Goal: Task Accomplishment & Management: Complete application form

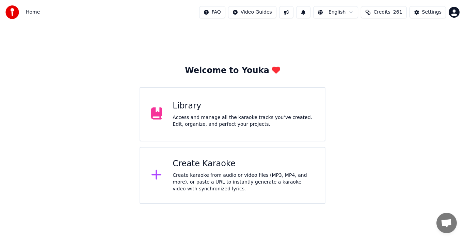
click at [222, 167] on div "Create Karaoke" at bounding box center [242, 164] width 141 height 11
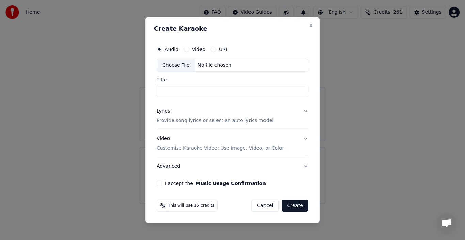
click at [183, 66] on div "Choose File" at bounding box center [176, 65] width 38 height 12
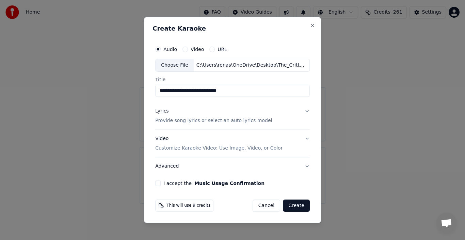
click at [186, 94] on input "**********" at bounding box center [232, 91] width 154 height 12
click at [188, 92] on input "**********" at bounding box center [232, 91] width 154 height 12
click at [169, 90] on input "**********" at bounding box center [232, 91] width 154 height 12
click at [188, 92] on input "**********" at bounding box center [232, 91] width 154 height 12
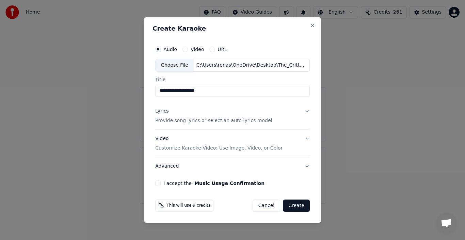
click at [195, 92] on input "**********" at bounding box center [232, 91] width 154 height 12
type input "**********"
click at [262, 105] on button "Lyrics Provide song lyrics or select an auto lyrics model" at bounding box center [232, 115] width 154 height 27
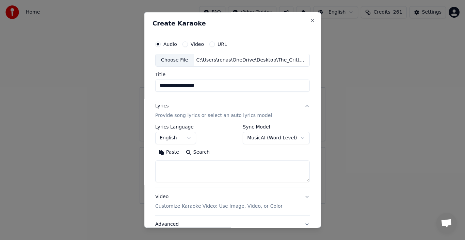
click at [163, 106] on div "Lyrics" at bounding box center [161, 106] width 13 height 7
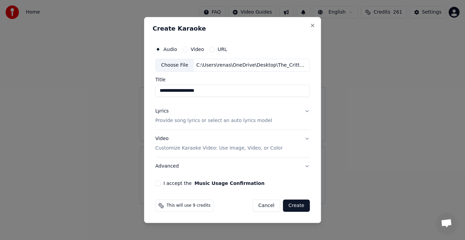
click at [165, 112] on div "Lyrics" at bounding box center [161, 111] width 13 height 7
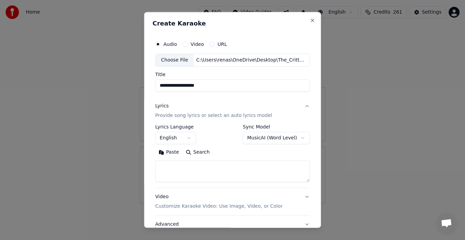
click at [170, 153] on button "Paste" at bounding box center [168, 152] width 27 height 11
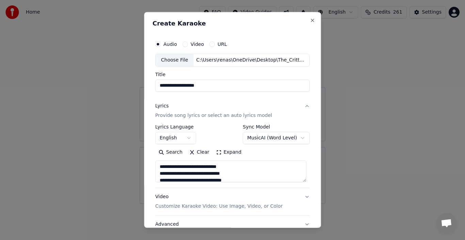
scroll to position [52, 0]
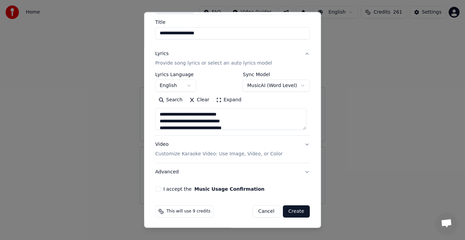
click at [260, 154] on p "Customize Karaoke Video: Use Image, Video, or Color" at bounding box center [218, 154] width 127 height 7
type textarea "**********"
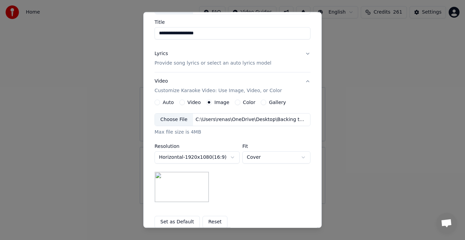
click at [218, 104] on label "Image" at bounding box center [221, 102] width 15 height 5
click at [212, 104] on button "Image" at bounding box center [208, 102] width 5 height 5
click at [178, 118] on div "Choose File" at bounding box center [174, 120] width 38 height 12
click at [181, 220] on button "Set as Default" at bounding box center [176, 222] width 45 height 12
click at [268, 191] on div "**********" at bounding box center [232, 157] width 156 height 89
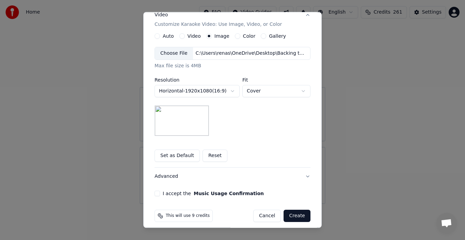
scroll to position [123, 0]
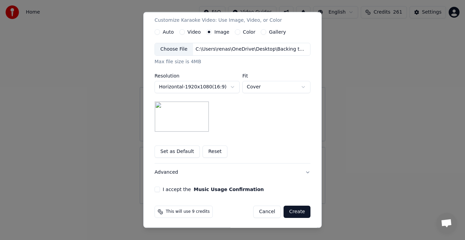
click at [302, 171] on button "Advanced" at bounding box center [232, 173] width 156 height 18
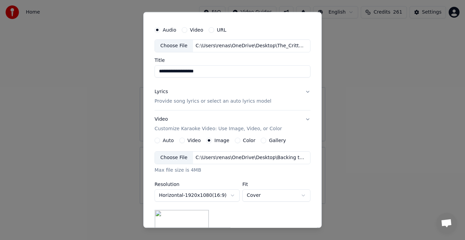
scroll to position [14, 0]
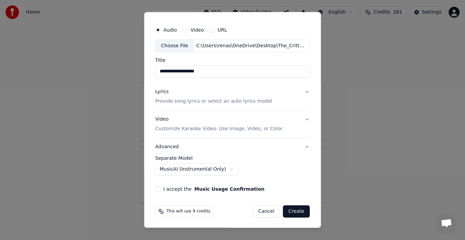
click at [160, 188] on div "I accept the Music Usage Confirmation" at bounding box center [232, 188] width 154 height 5
click at [161, 188] on div "I accept the Music Usage Confirmation" at bounding box center [232, 188] width 154 height 5
click at [152, 188] on div "**********" at bounding box center [232, 107] width 160 height 174
click at [154, 181] on div "**********" at bounding box center [232, 107] width 160 height 174
click at [157, 193] on div "**********" at bounding box center [232, 107] width 160 height 174
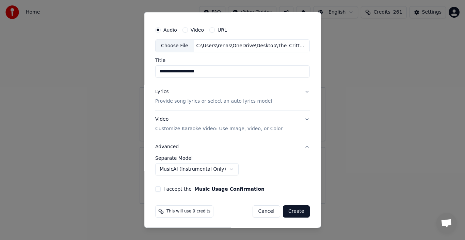
click at [160, 189] on div "I accept the Music Usage Confirmation" at bounding box center [232, 188] width 154 height 5
click at [163, 187] on label "I accept the Music Usage Confirmation" at bounding box center [213, 189] width 101 height 5
click at [161, 187] on button "I accept the Music Usage Confirmation" at bounding box center [157, 188] width 5 height 5
click at [160, 187] on div "I accept the Music Usage Confirmation" at bounding box center [232, 188] width 154 height 5
click at [295, 211] on button "Create" at bounding box center [296, 211] width 27 height 12
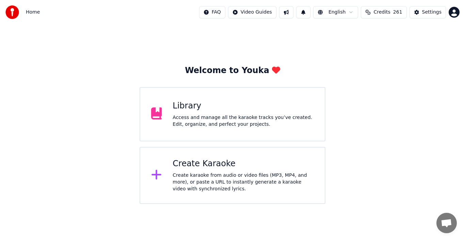
click at [193, 164] on div "Create Karaoke" at bounding box center [242, 164] width 141 height 11
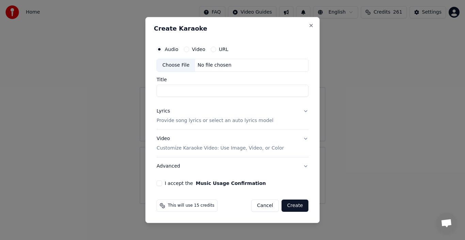
click at [172, 65] on div "Choose File" at bounding box center [176, 65] width 38 height 12
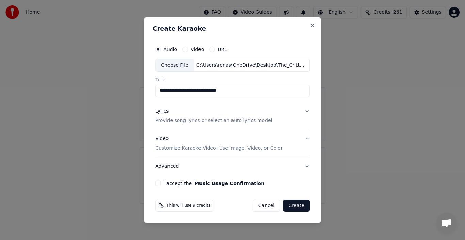
click at [189, 92] on input "**********" at bounding box center [232, 91] width 154 height 12
click at [169, 92] on input "**********" at bounding box center [232, 91] width 154 height 12
click at [188, 92] on input "**********" at bounding box center [232, 91] width 154 height 12
type input "**********"
click at [314, 163] on div "**********" at bounding box center [232, 120] width 177 height 206
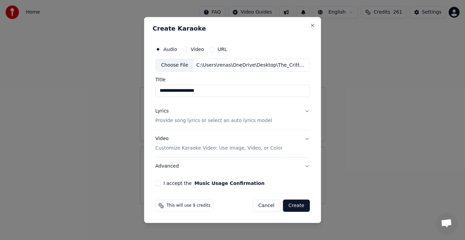
click at [164, 112] on div "Lyrics" at bounding box center [161, 111] width 13 height 7
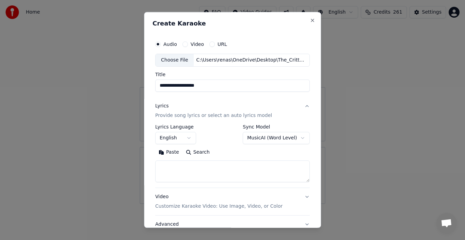
click at [168, 152] on button "Paste" at bounding box center [168, 152] width 27 height 11
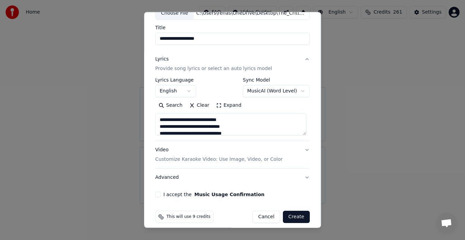
scroll to position [52, 0]
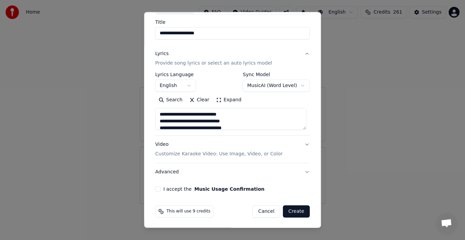
click at [267, 155] on p "Customize Karaoke Video: Use Image, Video, or Color" at bounding box center [218, 154] width 127 height 7
type textarea "**********"
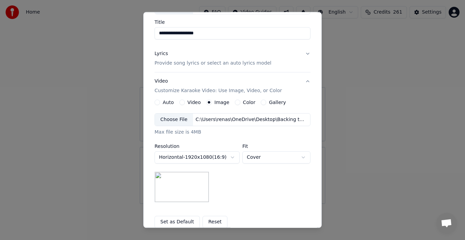
click at [184, 221] on button "Set as Default" at bounding box center [176, 222] width 45 height 12
click at [246, 147] on label "Fit" at bounding box center [276, 146] width 68 height 5
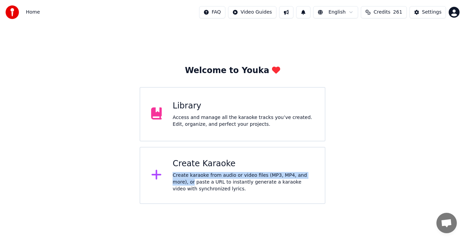
drag, startPoint x: 326, startPoint y: 154, endPoint x: 320, endPoint y: 176, distance: 22.6
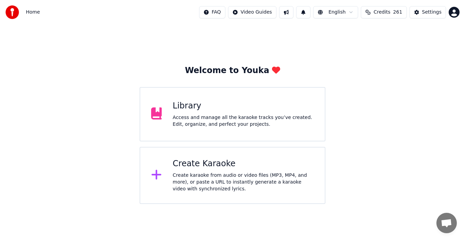
click at [205, 160] on div "Create Karaoke" at bounding box center [242, 164] width 141 height 11
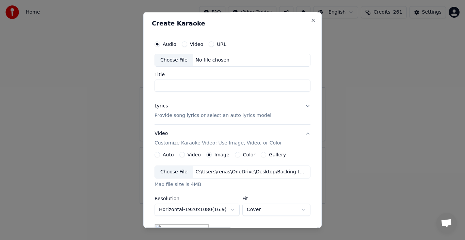
click at [219, 85] on input "Title" at bounding box center [232, 86] width 156 height 12
click at [178, 58] on div "Choose File" at bounding box center [174, 60] width 38 height 12
click at [180, 60] on div "Choose File" at bounding box center [174, 60] width 38 height 12
type input "**********"
click at [162, 107] on div "Lyrics" at bounding box center [160, 106] width 13 height 7
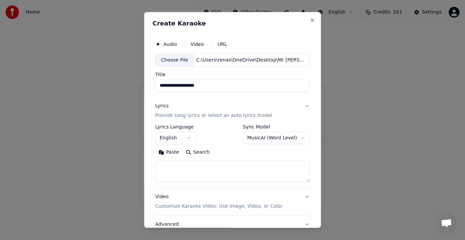
click at [170, 153] on button "Paste" at bounding box center [168, 152] width 27 height 11
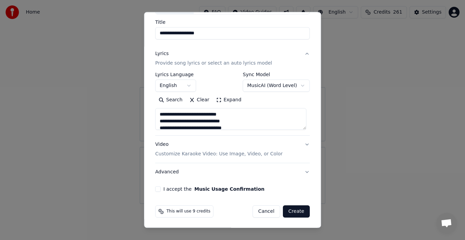
click at [171, 153] on p "Customize Karaoke Video: Use Image, Video, or Color" at bounding box center [218, 154] width 127 height 7
type textarea "**********"
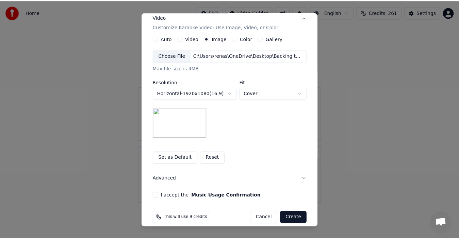
scroll to position [123, 0]
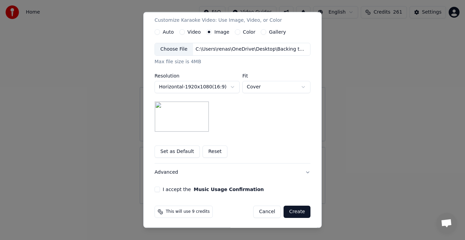
click at [154, 190] on button "I accept the Music Usage Confirmation" at bounding box center [156, 189] width 5 height 5
click at [302, 212] on button "Create" at bounding box center [296, 212] width 27 height 12
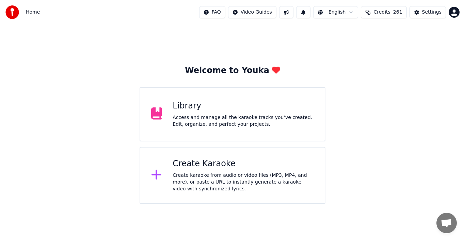
click at [249, 166] on div "Create Karaoke" at bounding box center [242, 164] width 141 height 11
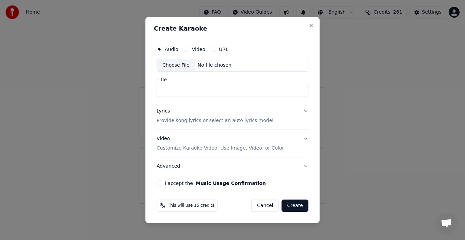
click at [179, 66] on div "Choose File" at bounding box center [176, 65] width 38 height 12
type input "**********"
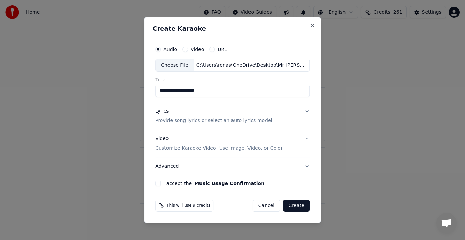
click at [167, 111] on div "Lyrics" at bounding box center [161, 111] width 13 height 7
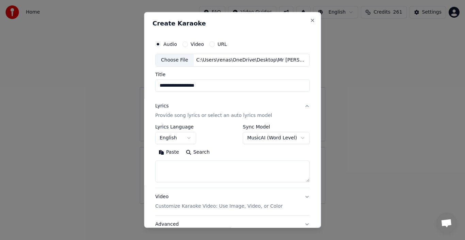
click at [166, 150] on button "Paste" at bounding box center [168, 152] width 27 height 11
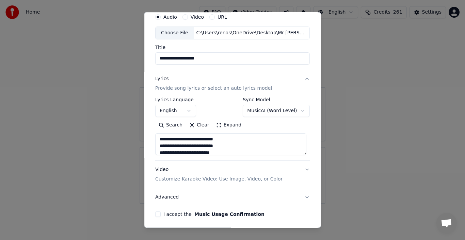
scroll to position [52, 0]
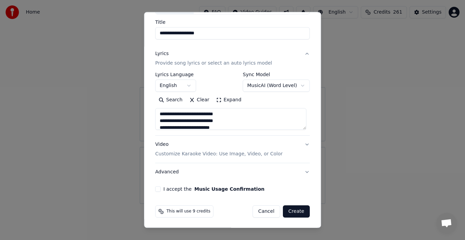
click at [295, 171] on button "Advanced" at bounding box center [232, 172] width 154 height 18
type textarea "**********"
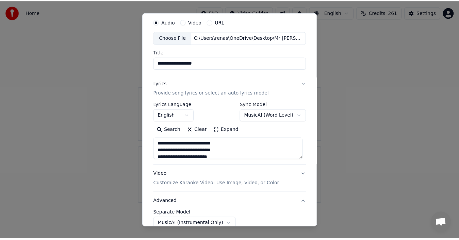
scroll to position [14, 0]
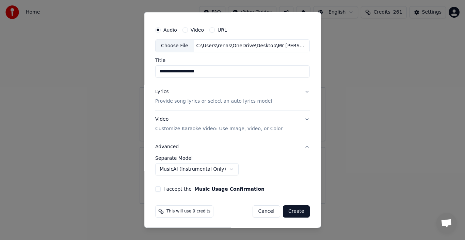
click at [220, 168] on body "**********" at bounding box center [232, 102] width 465 height 204
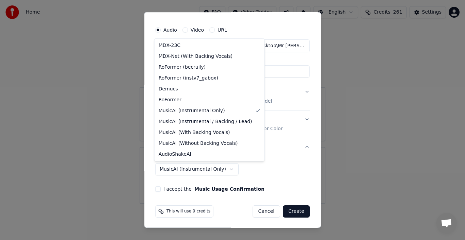
select select "**********"
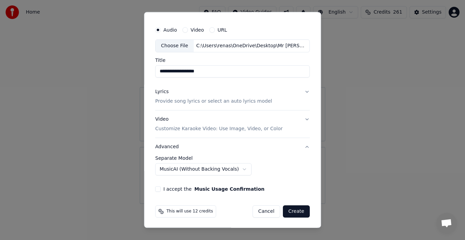
click at [160, 190] on div "I accept the Music Usage Confirmation" at bounding box center [232, 188] width 154 height 5
click at [163, 187] on label "I accept the Music Usage Confirmation" at bounding box center [213, 189] width 101 height 5
click at [161, 187] on button "I accept the Music Usage Confirmation" at bounding box center [157, 188] width 5 height 5
click at [298, 212] on button "Create" at bounding box center [296, 211] width 27 height 12
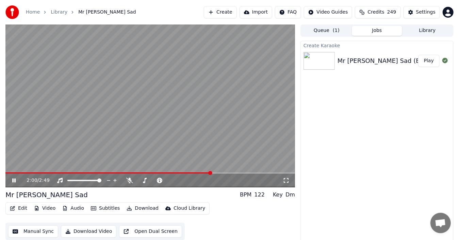
click at [16, 180] on icon at bounding box center [19, 180] width 16 height 5
click at [144, 208] on button "Download" at bounding box center [142, 209] width 37 height 10
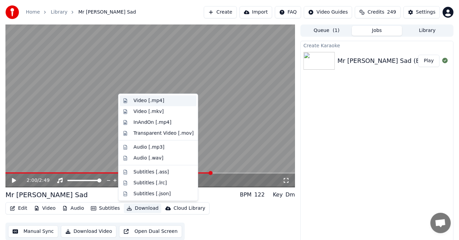
click at [155, 101] on div "Video [.mp4]" at bounding box center [148, 100] width 31 height 7
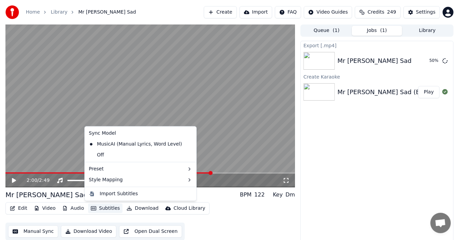
click at [101, 208] on button "Subtitles" at bounding box center [105, 209] width 34 height 10
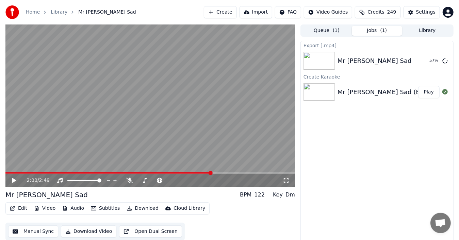
click at [224, 212] on div "Edit Video Audio Subtitles Download Cloud Library Manual Sync Download Video Op…" at bounding box center [150, 221] width 290 height 38
click at [18, 209] on button "Edit" at bounding box center [18, 209] width 23 height 10
click at [101, 195] on div "Mr Dieingly Sad BPM 122 Key Dm" at bounding box center [150, 195] width 290 height 10
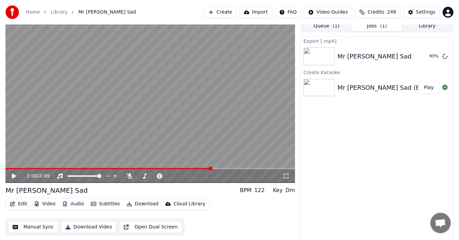
scroll to position [5, 0]
click at [429, 56] on button "Show" at bounding box center [427, 56] width 24 height 12
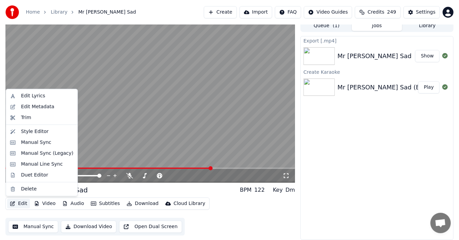
click at [20, 203] on button "Edit" at bounding box center [18, 204] width 23 height 10
click at [37, 177] on div "Duet Editor" at bounding box center [34, 175] width 27 height 7
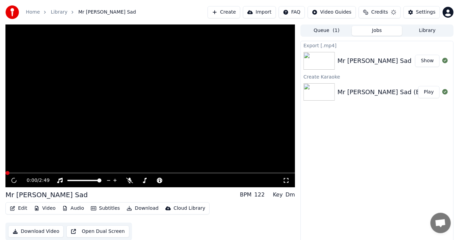
scroll to position [5, 0]
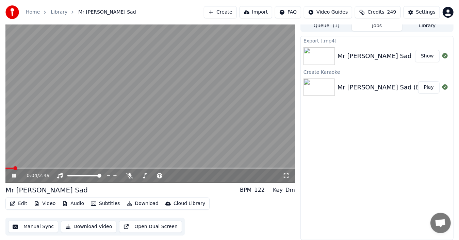
click at [15, 176] on icon at bounding box center [13, 176] width 3 height 4
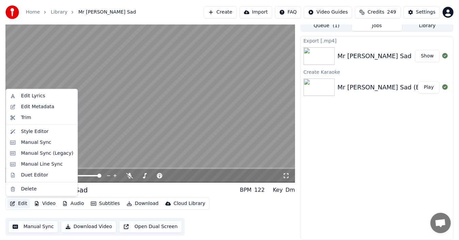
click at [20, 204] on button "Edit" at bounding box center [18, 204] width 23 height 10
click at [36, 133] on div "Style Editor" at bounding box center [35, 131] width 28 height 7
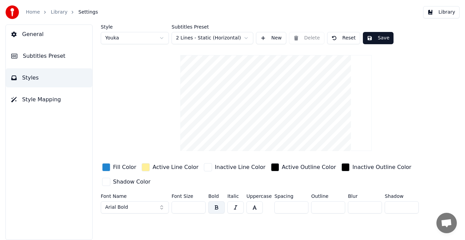
click at [38, 35] on span "General" at bounding box center [32, 34] width 21 height 8
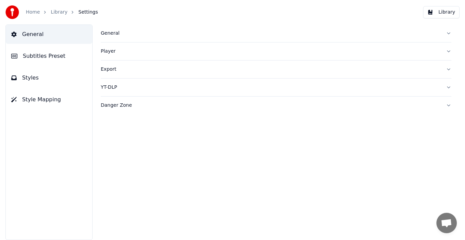
click at [119, 34] on div "General" at bounding box center [271, 33] width 340 height 7
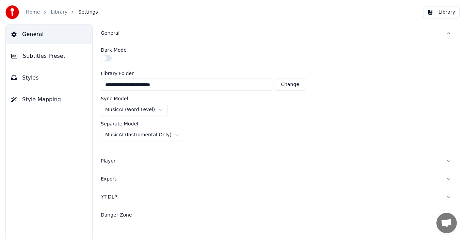
click at [104, 161] on div "Player" at bounding box center [271, 161] width 340 height 7
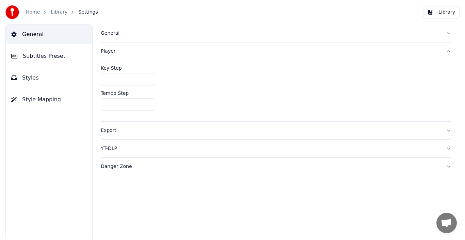
click at [111, 131] on div "Export" at bounding box center [271, 130] width 340 height 7
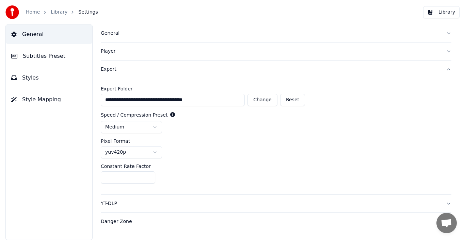
click at [104, 52] on div "Player" at bounding box center [271, 51] width 340 height 7
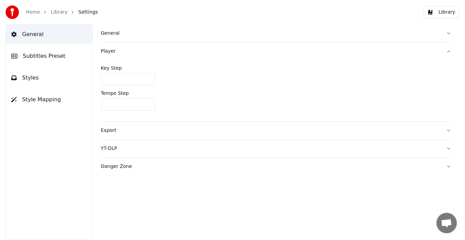
click at [47, 55] on span "Subtitles Preset" at bounding box center [44, 56] width 43 height 8
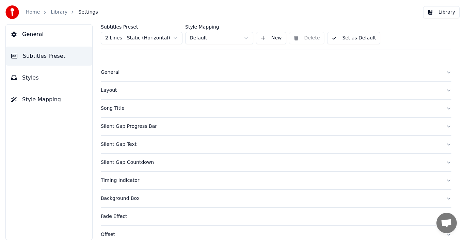
click at [112, 93] on div "Layout" at bounding box center [271, 90] width 340 height 7
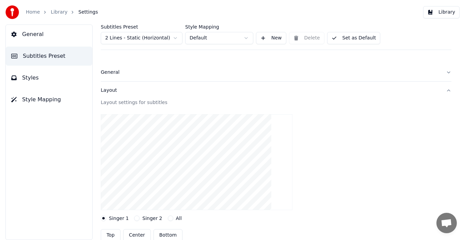
click at [112, 93] on div "Layout" at bounding box center [271, 90] width 340 height 7
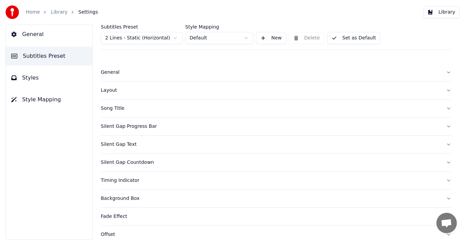
click at [112, 93] on div "Layout" at bounding box center [271, 90] width 340 height 7
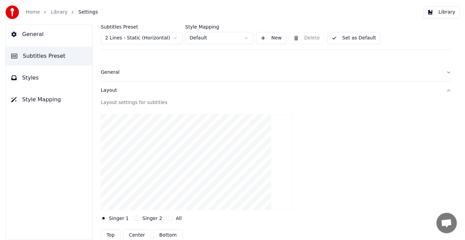
click at [147, 219] on label "Singer 2" at bounding box center [152, 218] width 20 height 5
click at [139, 219] on button "Singer 2" at bounding box center [136, 218] width 5 height 5
click at [126, 218] on label "Singer 1" at bounding box center [119, 218] width 20 height 5
click at [106, 218] on button "Singer 1" at bounding box center [103, 218] width 5 height 5
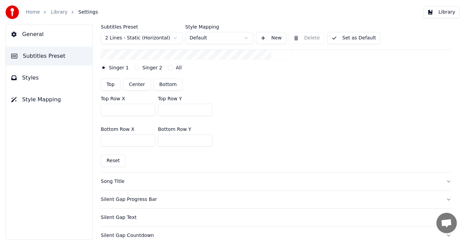
scroll to position [136, 0]
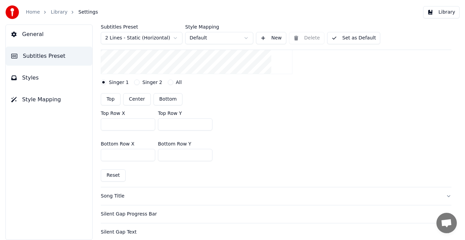
click at [27, 80] on span "Styles" at bounding box center [30, 78] width 17 height 8
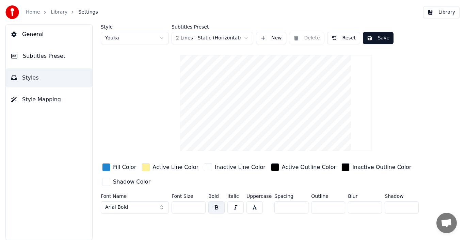
click at [35, 102] on span "Style Mapping" at bounding box center [41, 100] width 39 height 8
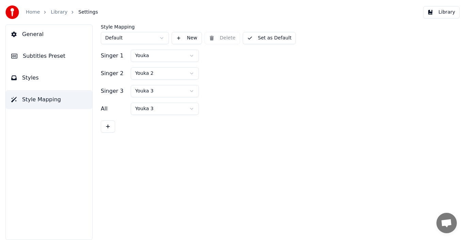
click at [88, 13] on span "Settings" at bounding box center [87, 12] width 19 height 7
click at [28, 33] on span "General" at bounding box center [32, 34] width 21 height 8
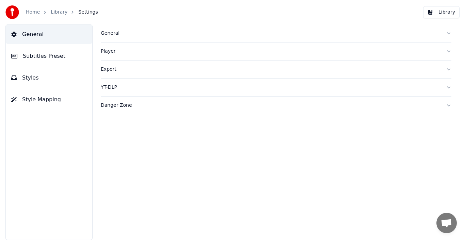
click at [113, 70] on div "Export" at bounding box center [271, 69] width 340 height 7
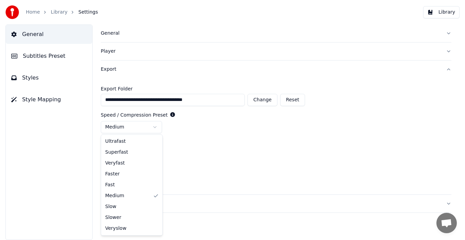
click at [157, 128] on html "**********" at bounding box center [232, 120] width 465 height 240
click at [53, 58] on span "Subtitles Preset" at bounding box center [44, 56] width 43 height 8
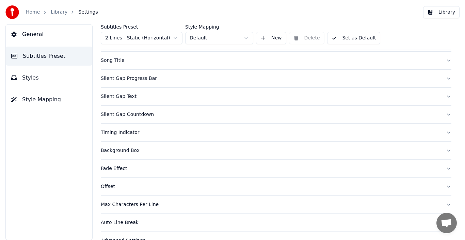
scroll to position [61, 0]
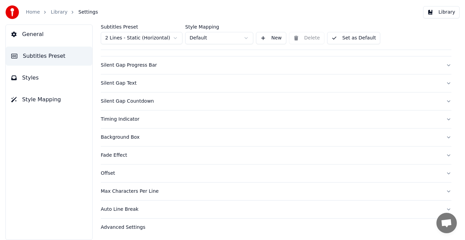
click at [131, 225] on div "Advanced Settings" at bounding box center [271, 227] width 340 height 7
click at [131, 226] on div "Advanced Settings" at bounding box center [271, 227] width 340 height 7
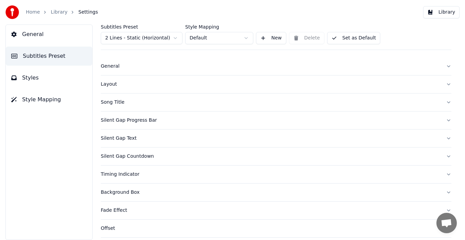
scroll to position [8, 0]
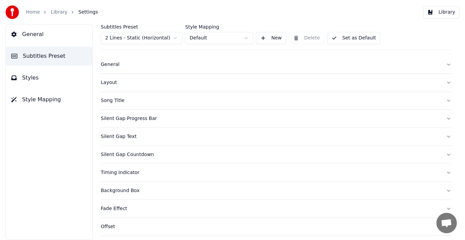
click at [105, 84] on div "Layout" at bounding box center [271, 82] width 340 height 7
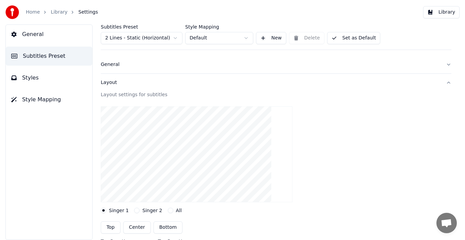
click at [108, 80] on div "Layout" at bounding box center [271, 82] width 340 height 7
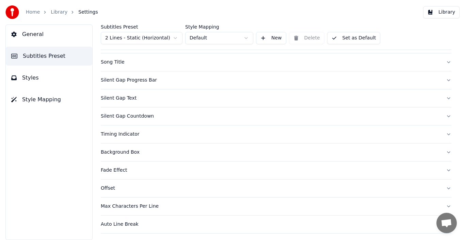
scroll to position [61, 0]
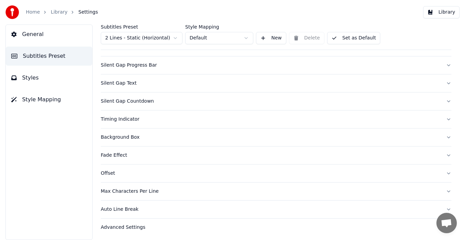
click at [127, 136] on div "Background Box" at bounding box center [271, 137] width 340 height 7
click at [107, 172] on div "Offset" at bounding box center [271, 173] width 340 height 7
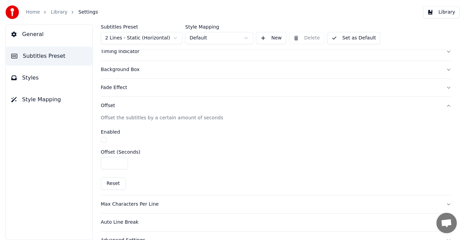
scroll to position [129, 0]
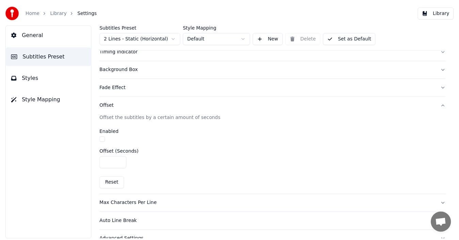
scroll to position [5, 0]
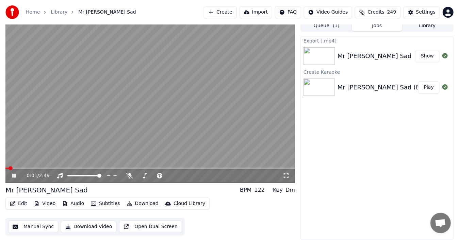
click at [199, 105] on video at bounding box center [150, 101] width 290 height 163
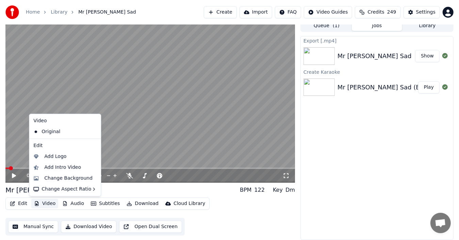
click at [48, 203] on button "Video" at bounding box center [44, 204] width 27 height 10
click at [61, 177] on div "Change Background" at bounding box center [68, 178] width 48 height 7
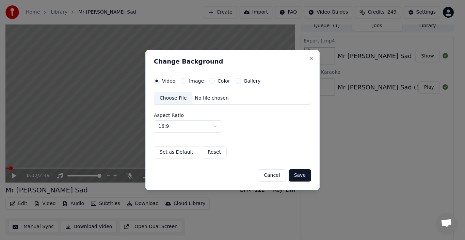
click at [197, 83] on label "Image" at bounding box center [196, 81] width 15 height 5
click at [186, 83] on button "Image" at bounding box center [183, 80] width 5 height 5
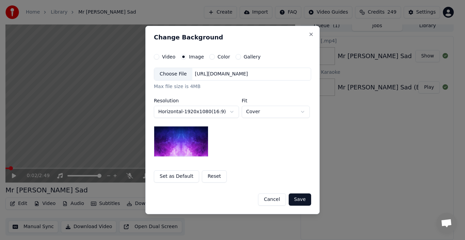
click at [178, 75] on div "Choose File" at bounding box center [173, 74] width 38 height 12
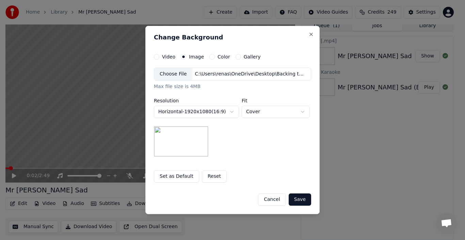
click at [304, 200] on button "Save" at bounding box center [300, 200] width 22 height 12
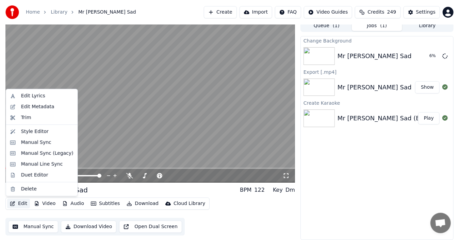
click at [23, 205] on button "Edit" at bounding box center [18, 204] width 23 height 10
click at [39, 133] on div "Style Editor" at bounding box center [35, 131] width 28 height 7
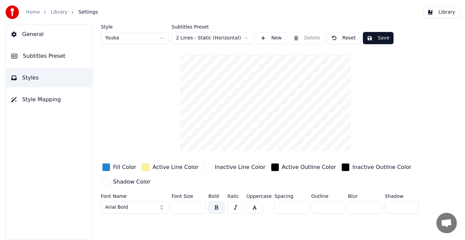
click at [35, 56] on span "Subtitles Preset" at bounding box center [44, 56] width 43 height 8
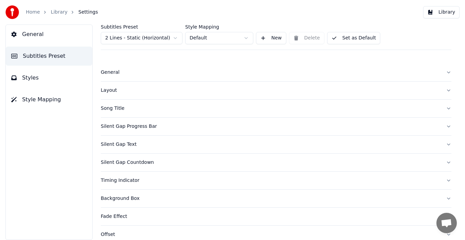
click at [41, 36] on button "General" at bounding box center [49, 34] width 86 height 19
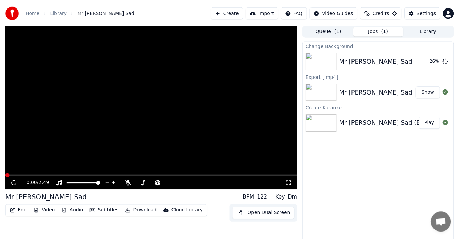
scroll to position [5, 0]
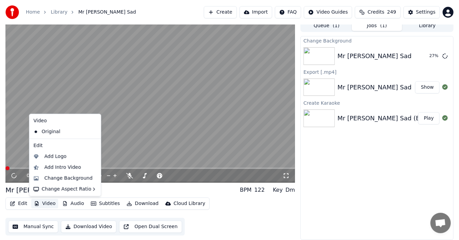
click at [31, 204] on button "Video" at bounding box center [44, 204] width 27 height 10
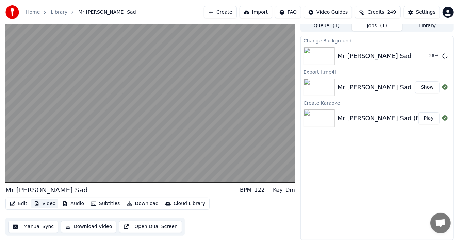
click at [48, 204] on button "Video" at bounding box center [44, 204] width 27 height 10
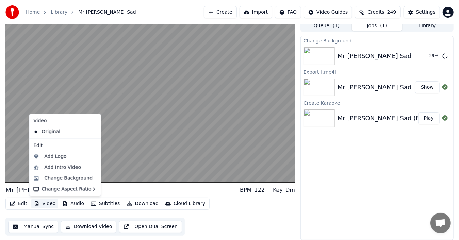
click at [48, 204] on button "Video" at bounding box center [44, 204] width 27 height 10
click at [62, 178] on div "Change Background" at bounding box center [68, 178] width 48 height 7
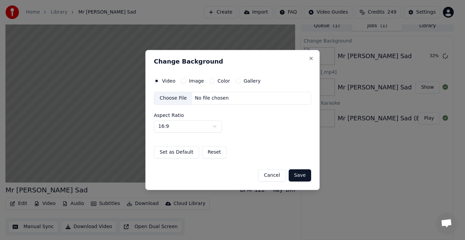
click at [197, 81] on label "Image" at bounding box center [196, 81] width 15 height 5
click at [186, 81] on button "Image" at bounding box center [183, 80] width 5 height 5
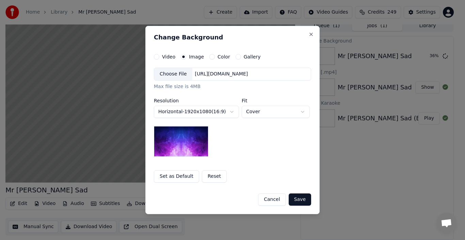
click at [184, 75] on div "Choose File" at bounding box center [173, 74] width 38 height 12
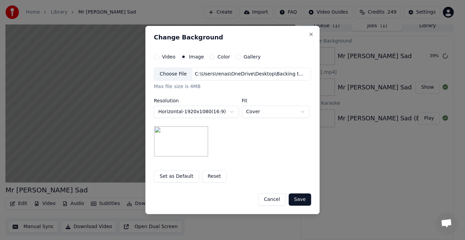
click at [179, 177] on button "Set as Default" at bounding box center [176, 176] width 45 height 12
click at [304, 202] on button "Save" at bounding box center [300, 200] width 22 height 12
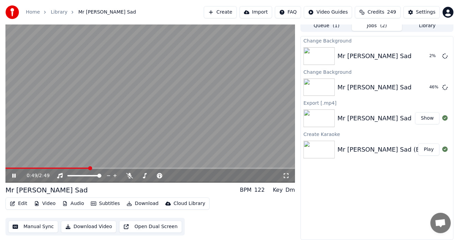
click at [162, 109] on video at bounding box center [150, 101] width 290 height 163
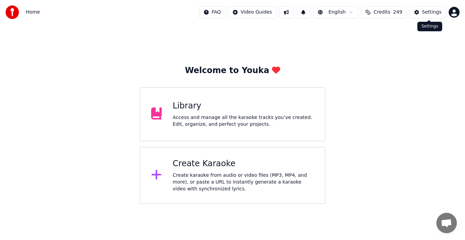
click at [424, 14] on div "Settings" at bounding box center [431, 12] width 19 height 7
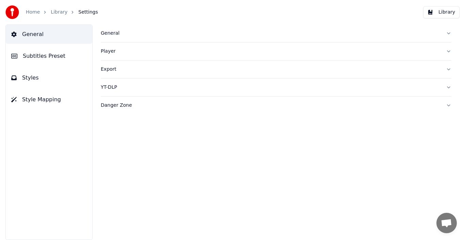
click at [106, 50] on div "Player" at bounding box center [271, 51] width 340 height 7
click at [103, 150] on div "YT-DLP" at bounding box center [271, 148] width 340 height 7
click at [112, 70] on div "Export" at bounding box center [271, 69] width 340 height 7
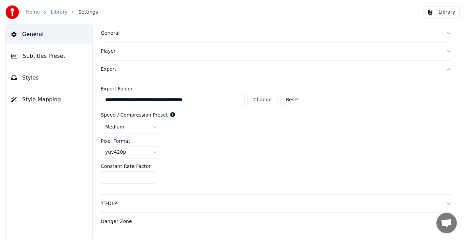
click at [105, 50] on div "Player" at bounding box center [271, 51] width 340 height 7
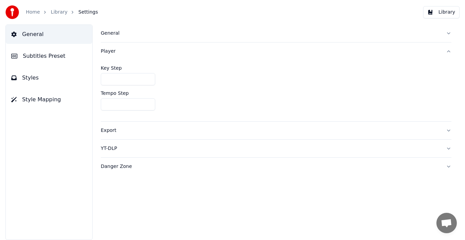
click at [108, 165] on div "Danger Zone" at bounding box center [271, 166] width 340 height 7
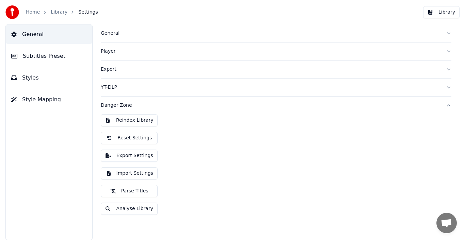
click at [113, 51] on div "Player" at bounding box center [271, 51] width 340 height 7
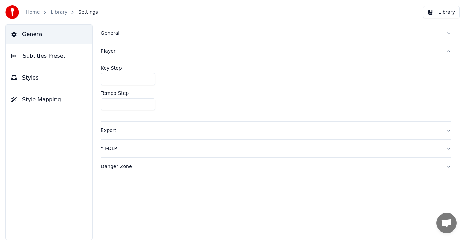
click at [52, 56] on span "Subtitles Preset" at bounding box center [44, 56] width 43 height 8
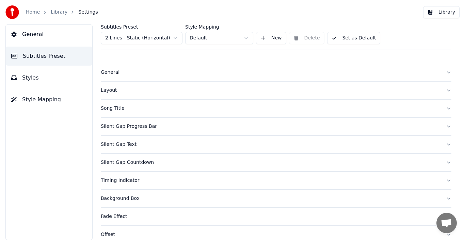
click at [32, 77] on span "Styles" at bounding box center [30, 78] width 17 height 8
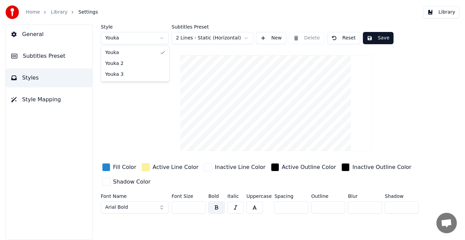
click at [163, 38] on html "Home Library Settings Library General Subtitles Preset Styles Style Mapping Sty…" at bounding box center [232, 120] width 465 height 240
click at [146, 38] on html "Home Library Settings Library General Subtitles Preset Styles Style Mapping Sty…" at bounding box center [232, 120] width 465 height 240
click at [116, 41] on html "Home Library Settings Library General Subtitles Preset Styles Style Mapping Sty…" at bounding box center [232, 120] width 465 height 240
click at [118, 38] on html "Home Library Settings Library General Subtitles Preset Styles Style Mapping Sty…" at bounding box center [232, 120] width 465 height 240
click at [120, 38] on html "Home Library Settings Library General Subtitles Preset Styles Style Mapping Sty…" at bounding box center [232, 120] width 465 height 240
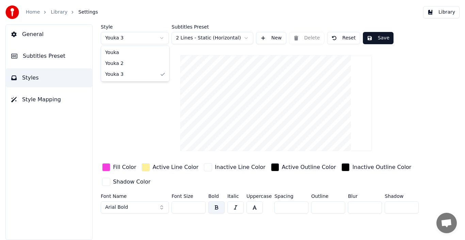
click at [117, 37] on html "Home Library Settings Library General Subtitles Preset Styles Style Mapping Sty…" at bounding box center [232, 120] width 465 height 240
type input "***"
click at [37, 76] on button "Styles" at bounding box center [49, 77] width 86 height 19
click at [30, 76] on span "Styles" at bounding box center [30, 78] width 17 height 8
click at [31, 100] on span "Style Mapping" at bounding box center [41, 100] width 39 height 8
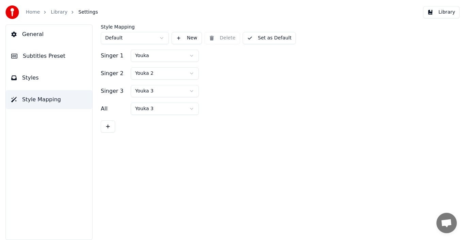
click at [30, 79] on span "Styles" at bounding box center [30, 78] width 17 height 8
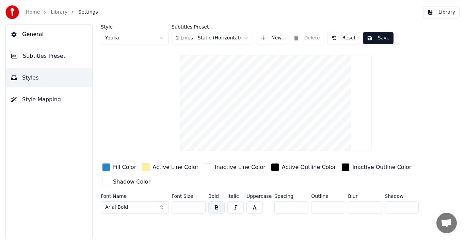
click at [41, 60] on span "Subtitles Preset" at bounding box center [44, 56] width 43 height 8
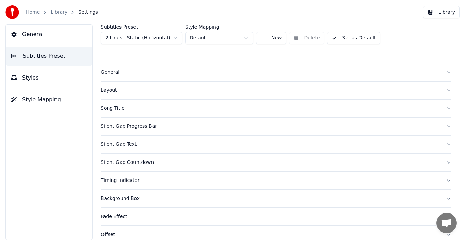
click at [112, 93] on div "Layout" at bounding box center [271, 90] width 340 height 7
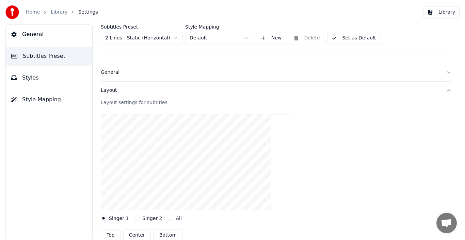
click at [113, 73] on div "General" at bounding box center [271, 72] width 340 height 7
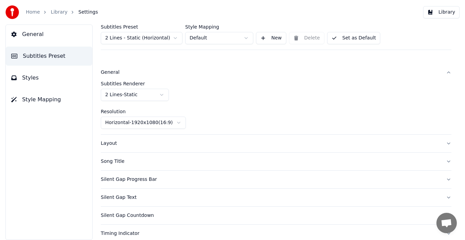
click at [107, 72] on div "General" at bounding box center [271, 72] width 340 height 7
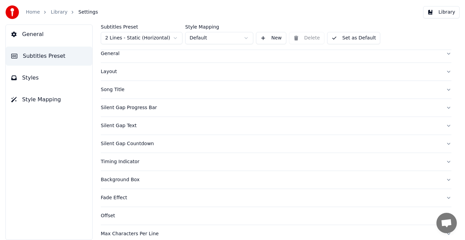
scroll to position [34, 0]
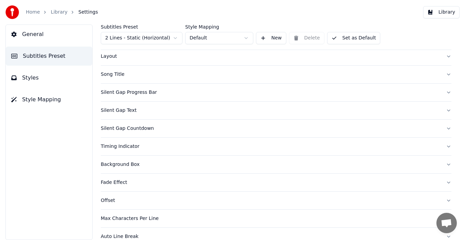
click at [115, 164] on div "Background Box" at bounding box center [271, 164] width 340 height 7
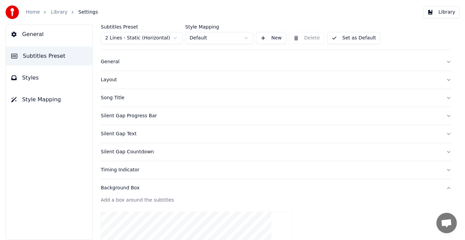
scroll to position [0, 0]
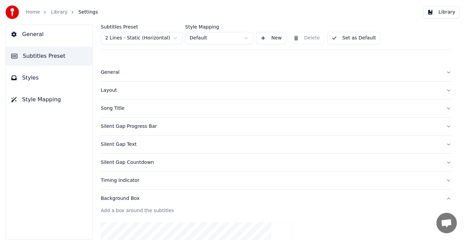
click at [129, 197] on div "Background Box" at bounding box center [271, 198] width 340 height 7
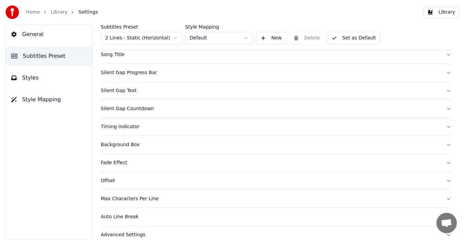
scroll to position [61, 0]
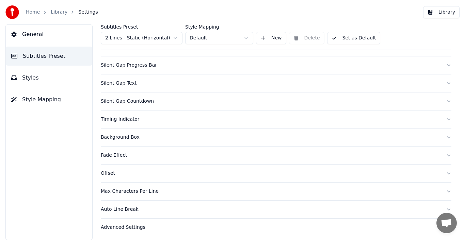
click at [129, 226] on div "Advanced Settings" at bounding box center [271, 227] width 340 height 7
click at [146, 192] on div "Max Characters Per Line" at bounding box center [271, 191] width 340 height 7
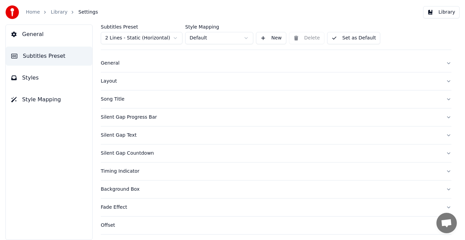
scroll to position [0, 0]
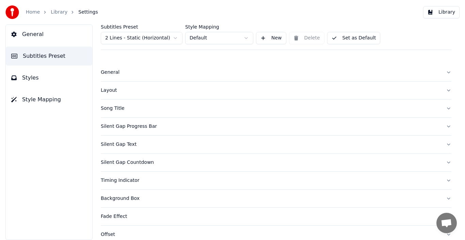
click at [107, 90] on div "Layout" at bounding box center [271, 90] width 340 height 7
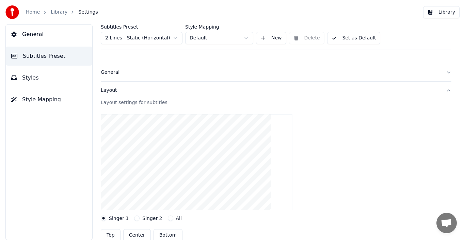
click at [40, 56] on span "Subtitles Preset" at bounding box center [44, 56] width 43 height 8
click at [39, 34] on span "General" at bounding box center [32, 34] width 21 height 8
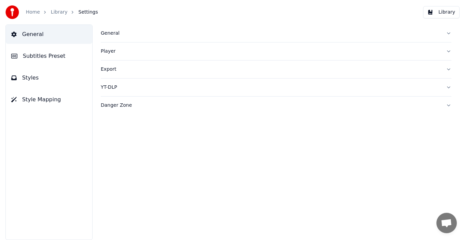
click at [105, 51] on div "Player" at bounding box center [271, 51] width 340 height 7
click at [117, 33] on div "General" at bounding box center [271, 33] width 340 height 7
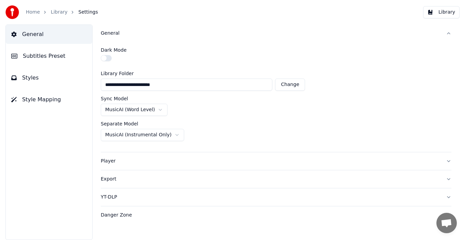
click at [110, 163] on div "Player" at bounding box center [271, 161] width 340 height 7
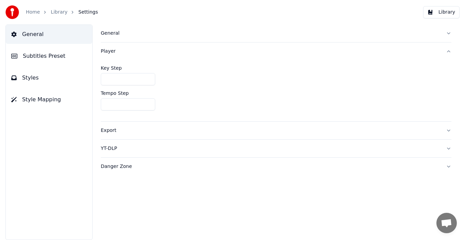
click at [110, 131] on div "Export" at bounding box center [271, 130] width 340 height 7
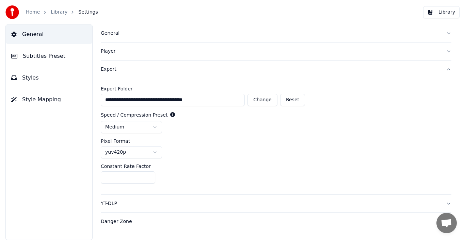
click at [114, 204] on div "YT-DLP" at bounding box center [271, 203] width 340 height 7
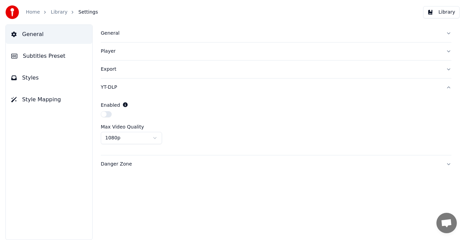
click at [120, 165] on div "Danger Zone" at bounding box center [271, 164] width 340 height 7
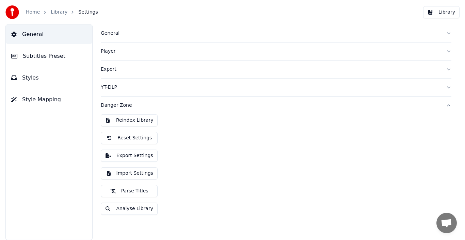
click at [37, 79] on button "Styles" at bounding box center [49, 77] width 86 height 19
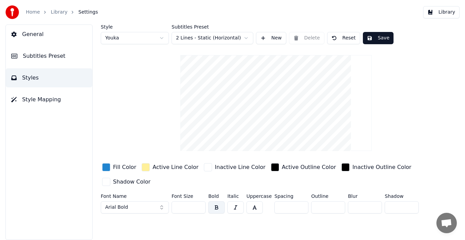
click at [32, 99] on span "Style Mapping" at bounding box center [41, 100] width 39 height 8
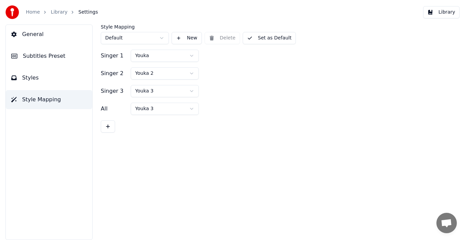
click at [43, 56] on span "Subtitles Preset" at bounding box center [44, 56] width 43 height 8
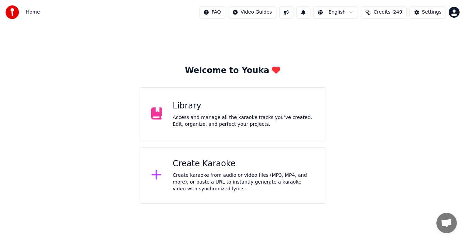
click at [215, 170] on div "Create Karaoke Create karaoke from audio or video files (MP3, MP4, and more), o…" at bounding box center [242, 176] width 141 height 34
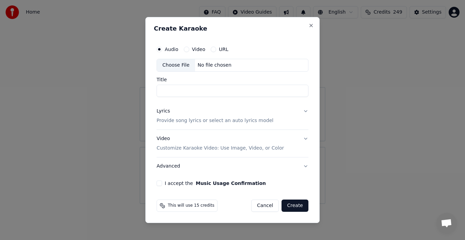
click at [171, 67] on div "Choose File" at bounding box center [176, 65] width 38 height 12
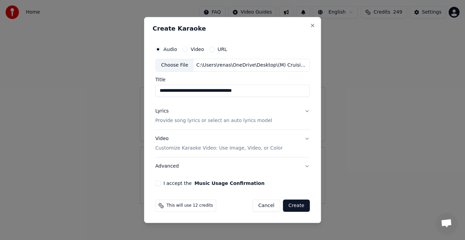
click at [266, 90] on input "**********" at bounding box center [232, 91] width 154 height 12
click at [212, 93] on input "**********" at bounding box center [232, 91] width 154 height 12
click at [216, 92] on input "**********" at bounding box center [232, 91] width 154 height 12
type input "**********"
click at [279, 112] on button "Lyrics Provide song lyrics or select an auto lyrics model" at bounding box center [232, 115] width 154 height 27
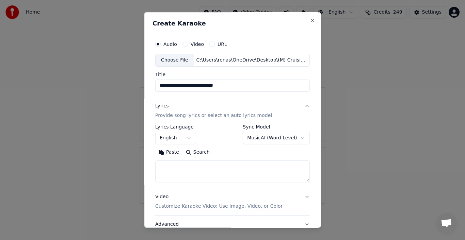
click at [162, 106] on div "Lyrics" at bounding box center [161, 106] width 13 height 7
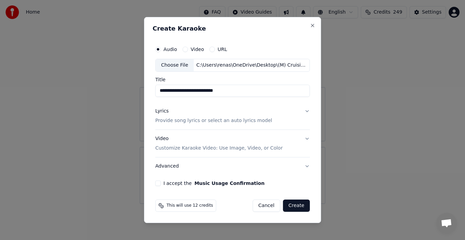
click at [160, 111] on div "Lyrics" at bounding box center [161, 111] width 13 height 7
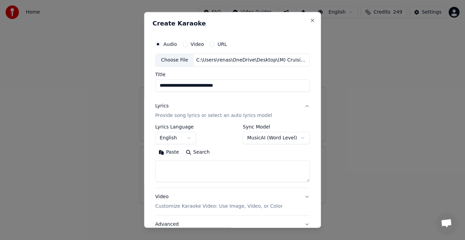
click at [168, 152] on button "Paste" at bounding box center [168, 152] width 27 height 11
type textarea "**********"
select select
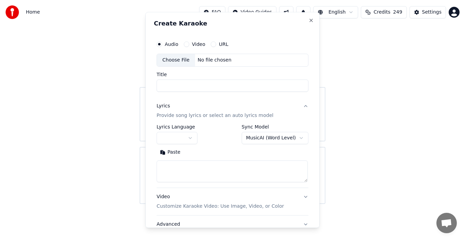
scroll to position [0, 0]
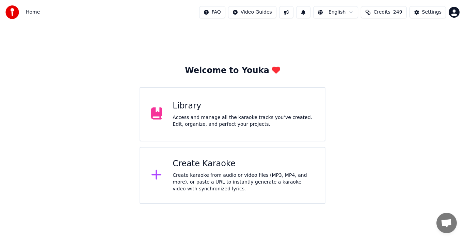
drag, startPoint x: 322, startPoint y: 122, endPoint x: 318, endPoint y: 139, distance: 16.7
click at [297, 168] on div "Create Karaoke" at bounding box center [242, 164] width 141 height 11
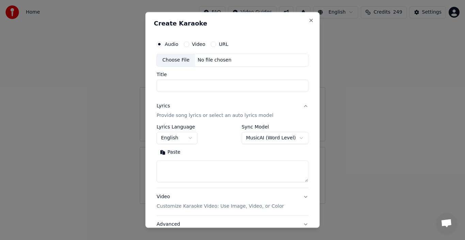
click at [178, 62] on div "Choose File" at bounding box center [176, 60] width 38 height 12
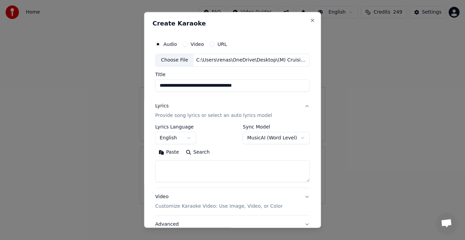
click at [261, 87] on input "**********" at bounding box center [232, 86] width 154 height 12
click at [212, 86] on input "**********" at bounding box center [232, 86] width 154 height 12
click at [224, 85] on input "**********" at bounding box center [232, 86] width 154 height 12
type input "**********"
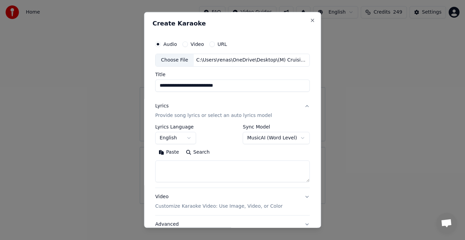
click at [162, 105] on div "Lyrics" at bounding box center [161, 106] width 13 height 7
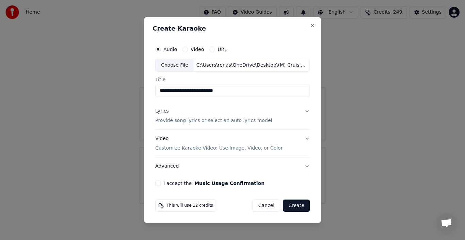
click at [163, 105] on button "Lyrics Provide song lyrics or select an auto lyrics model" at bounding box center [232, 115] width 154 height 27
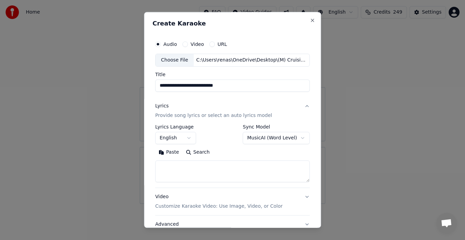
click at [168, 152] on button "Paste" at bounding box center [168, 152] width 27 height 11
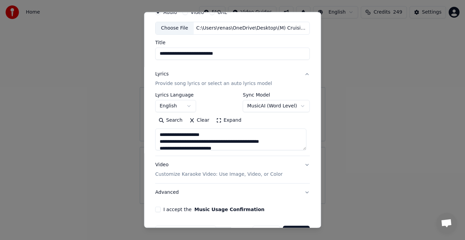
scroll to position [52, 0]
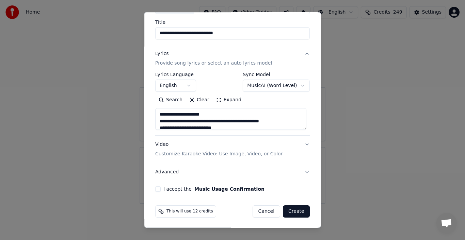
click at [250, 154] on p "Customize Karaoke Video: Use Image, Video, or Color" at bounding box center [218, 154] width 127 height 7
type textarea "**********"
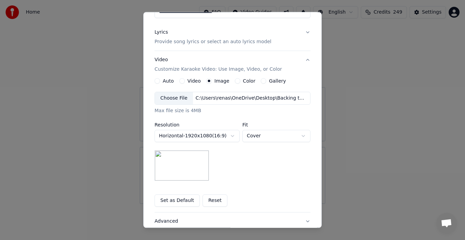
scroll to position [120, 0]
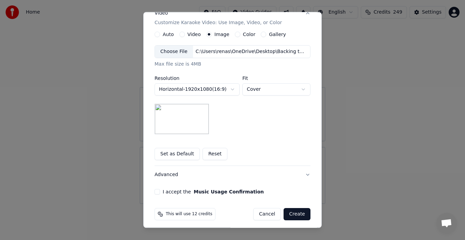
click at [171, 52] on div "Choose File" at bounding box center [174, 52] width 38 height 12
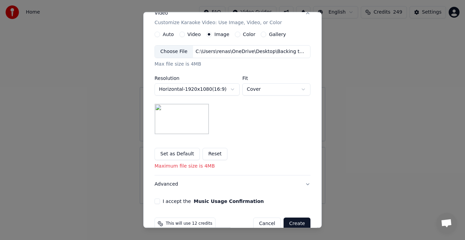
click at [210, 154] on button "Reset" at bounding box center [214, 154] width 25 height 12
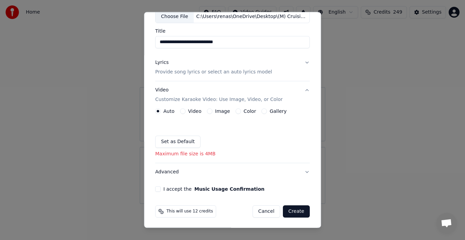
click at [218, 109] on label "Image" at bounding box center [222, 111] width 15 height 5
click at [212, 109] on button "Image" at bounding box center [209, 111] width 5 height 5
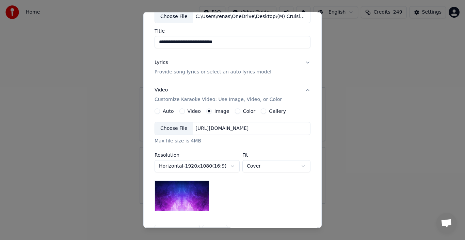
click at [174, 128] on div "Choose File" at bounding box center [174, 128] width 38 height 12
click at [242, 153] on label "Fit" at bounding box center [276, 155] width 68 height 5
click at [179, 193] on img at bounding box center [181, 196] width 54 height 31
click at [258, 185] on div "**********" at bounding box center [232, 166] width 156 height 89
click at [216, 112] on label "Image" at bounding box center [221, 111] width 15 height 5
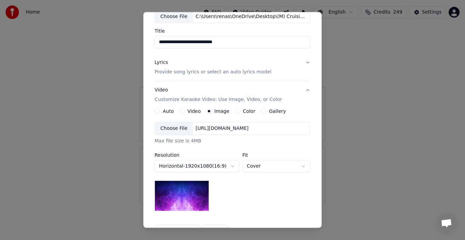
click at [212, 112] on button "Image" at bounding box center [208, 111] width 5 height 5
click at [181, 129] on div "Choose File" at bounding box center [174, 128] width 38 height 12
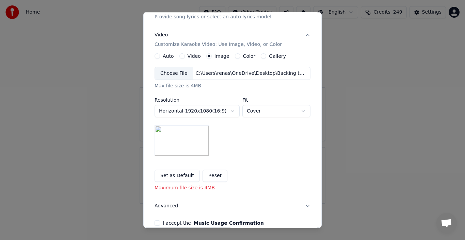
scroll to position [99, 0]
click at [179, 175] on button "Set as Default" at bounding box center [176, 175] width 45 height 12
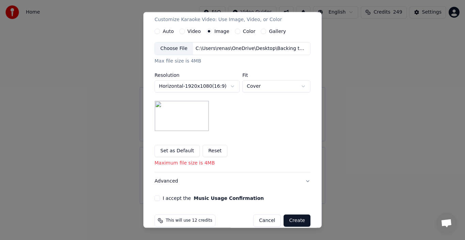
scroll to position [132, 0]
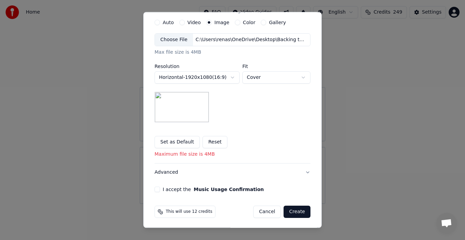
click at [154, 188] on button "I accept the Music Usage Confirmation" at bounding box center [156, 189] width 5 height 5
click at [297, 210] on button "Create" at bounding box center [296, 212] width 27 height 12
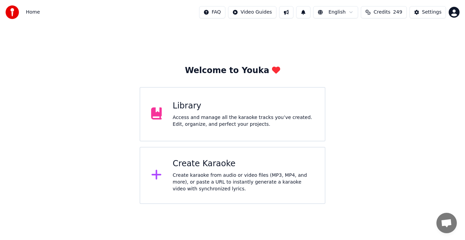
click at [182, 168] on div "Create Karaoke" at bounding box center [242, 164] width 141 height 11
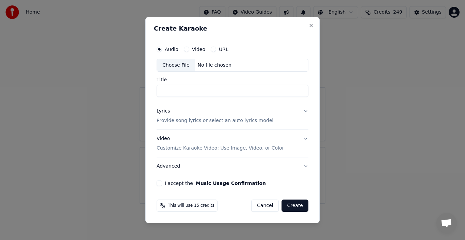
click at [174, 67] on div "Choose File" at bounding box center [176, 65] width 38 height 12
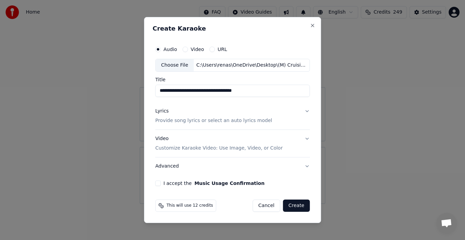
click at [270, 92] on input "**********" at bounding box center [232, 91] width 154 height 12
click at [213, 92] on input "**********" at bounding box center [232, 91] width 154 height 12
click at [215, 93] on input "**********" at bounding box center [232, 91] width 154 height 12
type input "**********"
click at [160, 111] on div "Lyrics" at bounding box center [161, 111] width 13 height 7
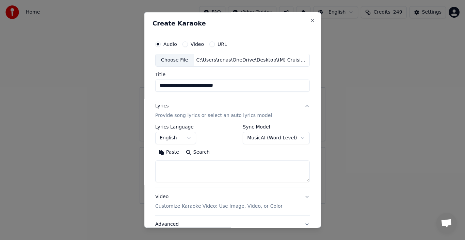
click at [167, 151] on button "Paste" at bounding box center [168, 152] width 27 height 11
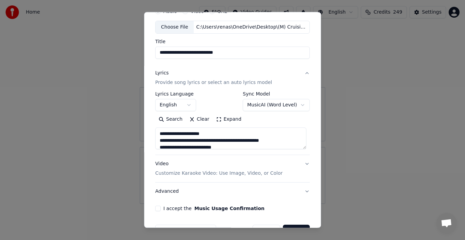
scroll to position [34, 0]
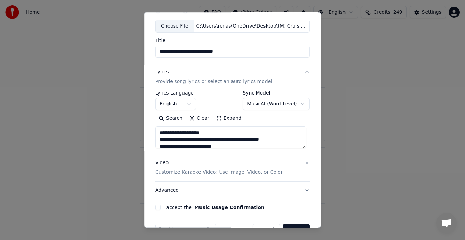
click at [240, 172] on p "Customize Karaoke Video: Use Image, Video, or Color" at bounding box center [218, 172] width 127 height 7
type textarea "**********"
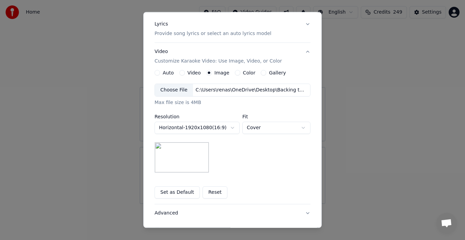
scroll to position [100, 0]
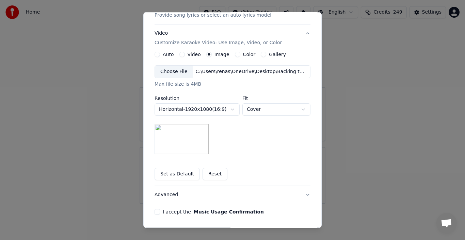
click at [179, 170] on button "Set as Default" at bounding box center [176, 174] width 45 height 12
click at [157, 210] on div "I accept the Music Usage Confirmation" at bounding box center [232, 211] width 156 height 5
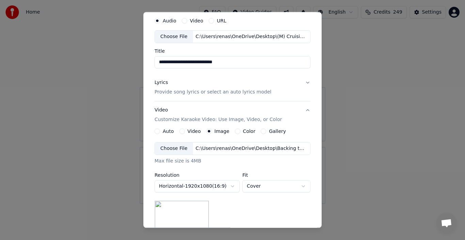
scroll to position [22, 0]
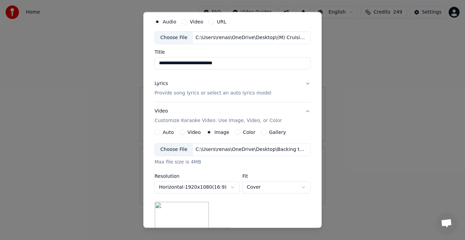
click at [159, 82] on div "Lyrics" at bounding box center [160, 83] width 13 height 7
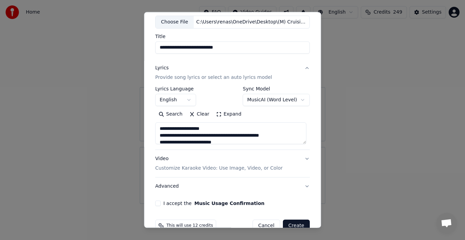
scroll to position [52, 0]
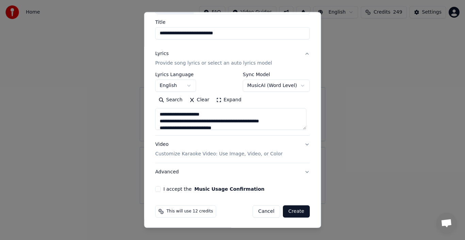
click at [156, 187] on button "I accept the Music Usage Confirmation" at bounding box center [157, 188] width 5 height 5
click at [286, 212] on button "Create" at bounding box center [296, 211] width 27 height 12
type textarea "**********"
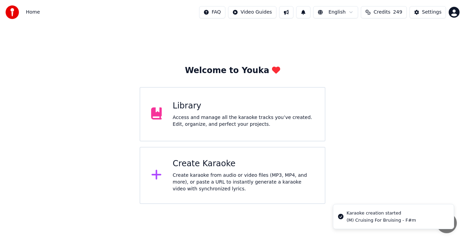
click at [184, 179] on div "Create karaoke from audio or video files (MP3, MP4, and more), or paste a URL t…" at bounding box center [242, 182] width 141 height 20
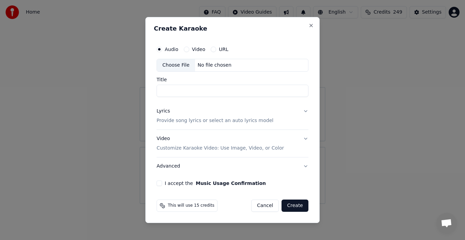
click at [171, 65] on div "Choose File" at bounding box center [176, 65] width 38 height 12
type input "**********"
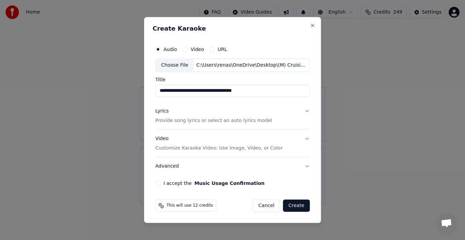
click at [160, 114] on div "Lyrics" at bounding box center [161, 111] width 13 height 7
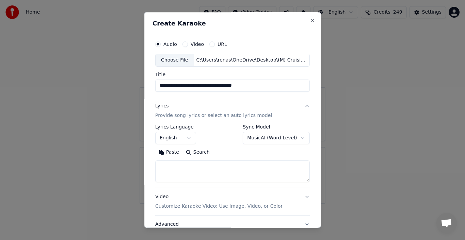
click at [171, 151] on button "Paste" at bounding box center [168, 152] width 27 height 11
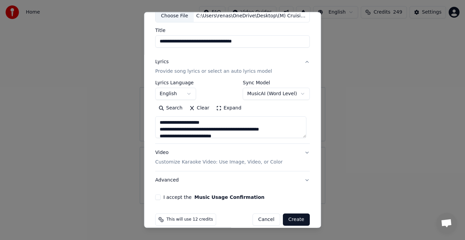
scroll to position [52, 0]
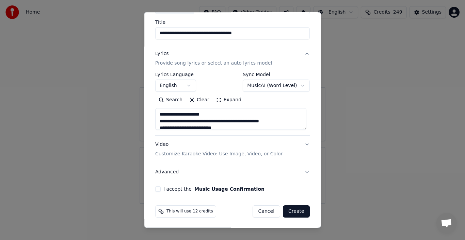
click at [171, 173] on button "Advanced" at bounding box center [232, 172] width 154 height 18
type textarea "**********"
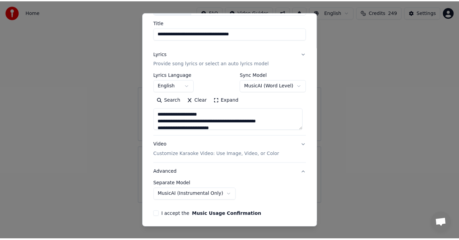
scroll to position [14, 0]
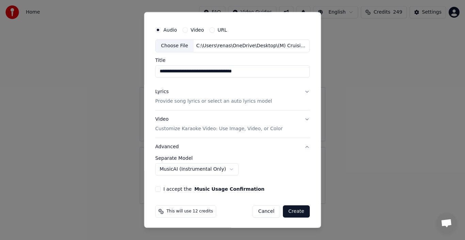
click at [216, 170] on body "**********" at bounding box center [232, 102] width 465 height 204
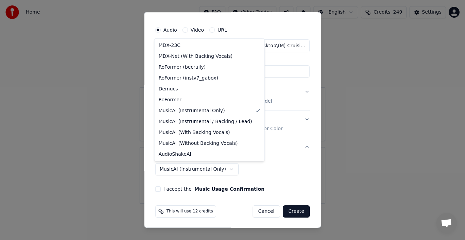
select select "**********"
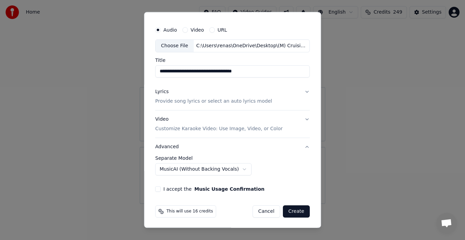
click at [158, 187] on button "I accept the Music Usage Confirmation" at bounding box center [157, 188] width 5 height 5
click at [294, 213] on button "Create" at bounding box center [296, 211] width 27 height 12
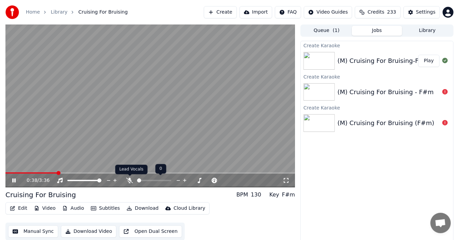
click at [129, 179] on icon at bounding box center [129, 180] width 7 height 5
click at [129, 180] on icon at bounding box center [130, 180] width 4 height 5
click at [11, 178] on icon at bounding box center [19, 180] width 16 height 5
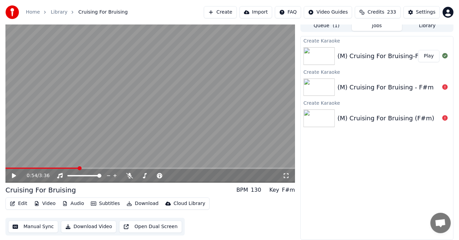
click at [91, 225] on button "Download Video" at bounding box center [88, 227] width 55 height 12
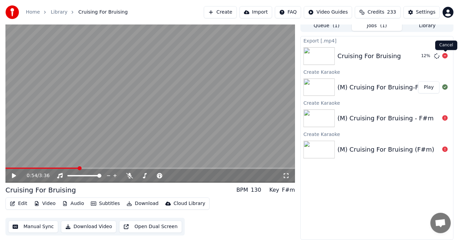
click at [445, 54] on icon at bounding box center [444, 55] width 5 height 5
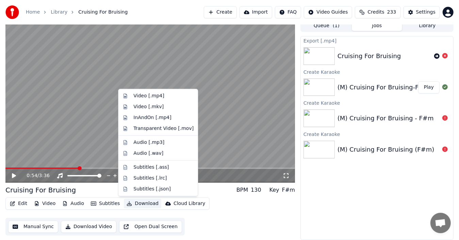
click at [137, 202] on button "Download" at bounding box center [142, 204] width 37 height 10
click at [151, 94] on div "Video [.mp4]" at bounding box center [148, 96] width 31 height 7
